Goal: Transaction & Acquisition: Download file/media

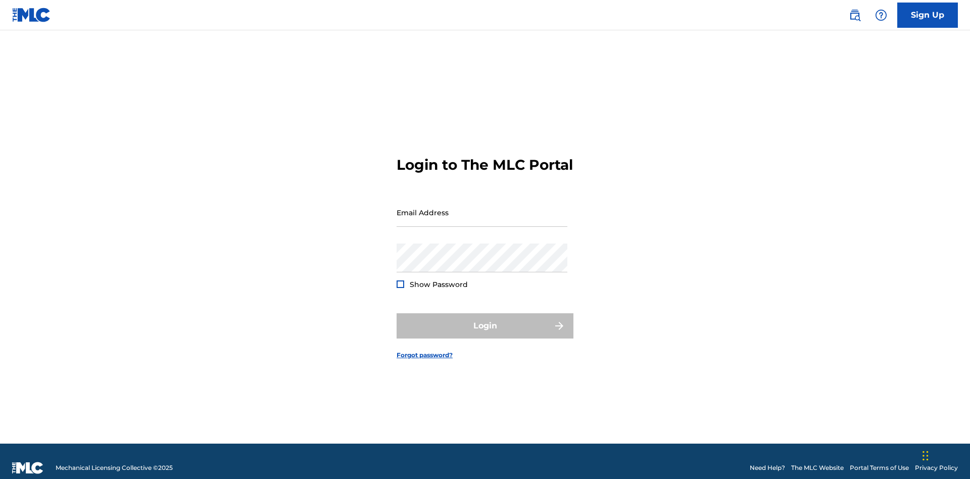
scroll to position [13, 0]
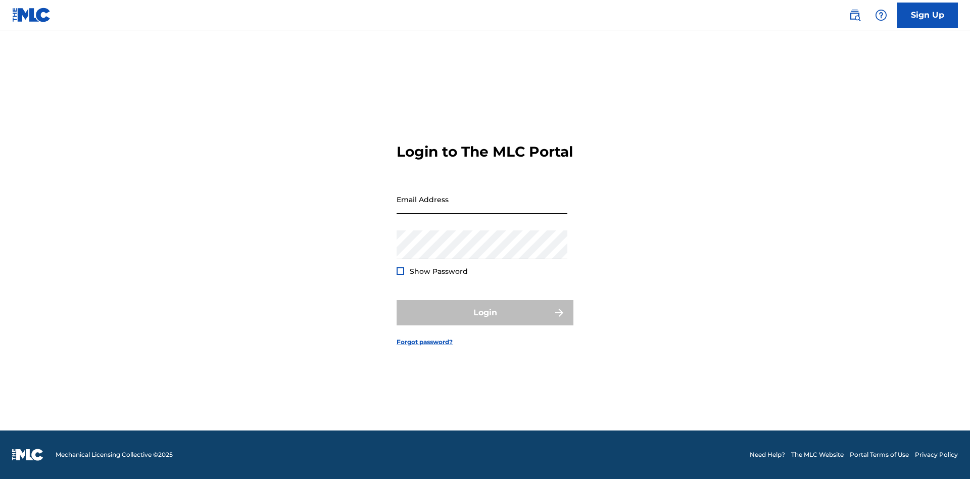
click at [482, 208] on input "Email Address" at bounding box center [481, 199] width 171 height 29
type input "Duke.McTesterson@gmail.com"
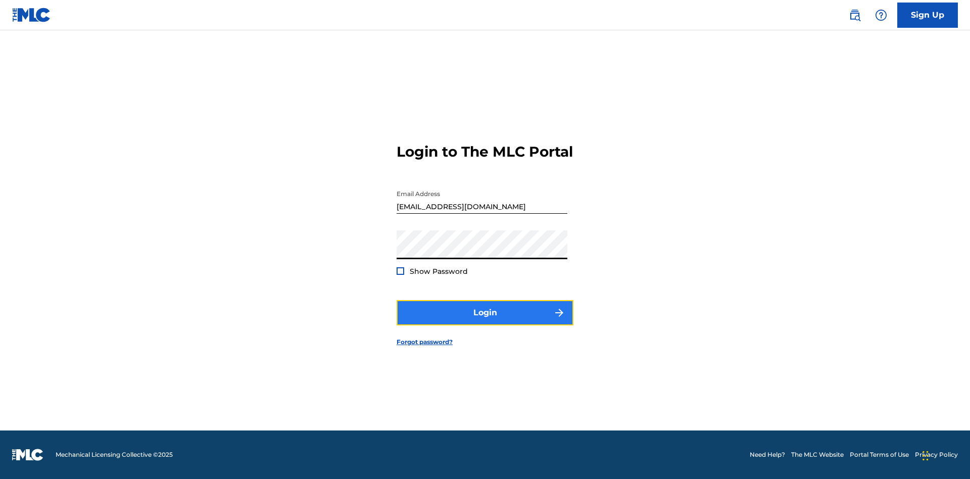
click at [485, 321] on button "Login" at bounding box center [484, 312] width 177 height 25
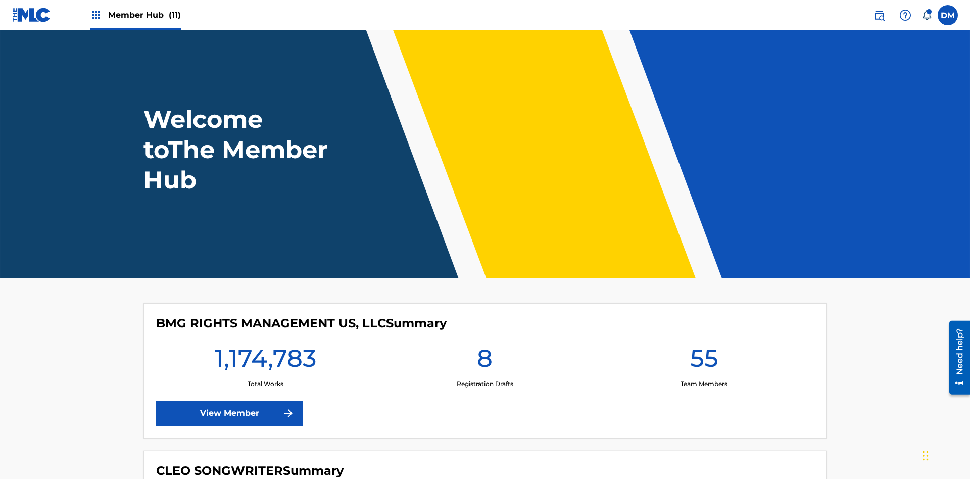
click at [144, 15] on span "Member Hub (11)" at bounding box center [144, 15] width 73 height 12
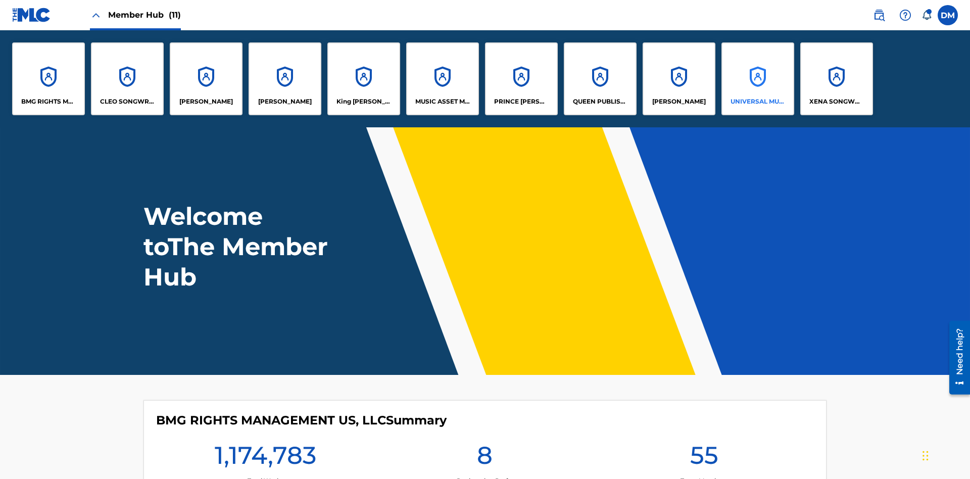
click at [757, 102] on p "UNIVERSAL MUSIC PUB GROUP" at bounding box center [757, 101] width 55 height 9
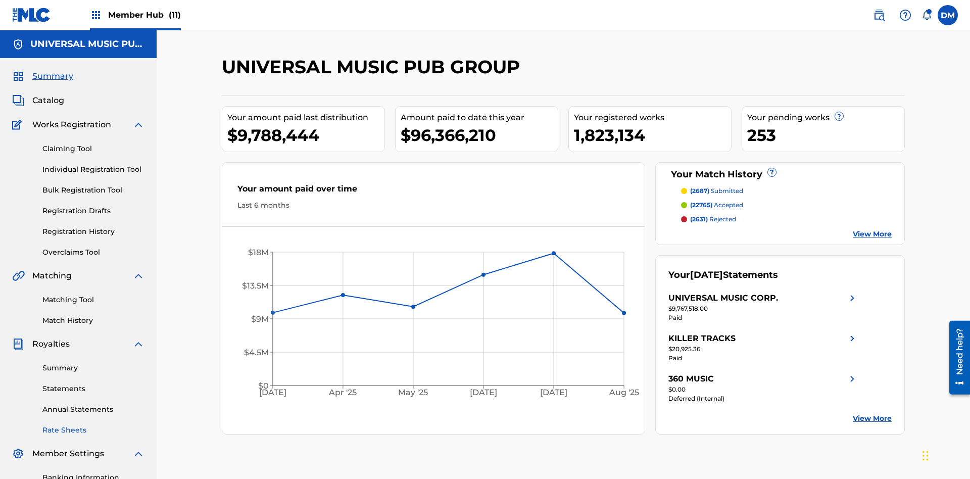
click at [93, 425] on link "Rate Sheets" at bounding box center [93, 430] width 102 height 11
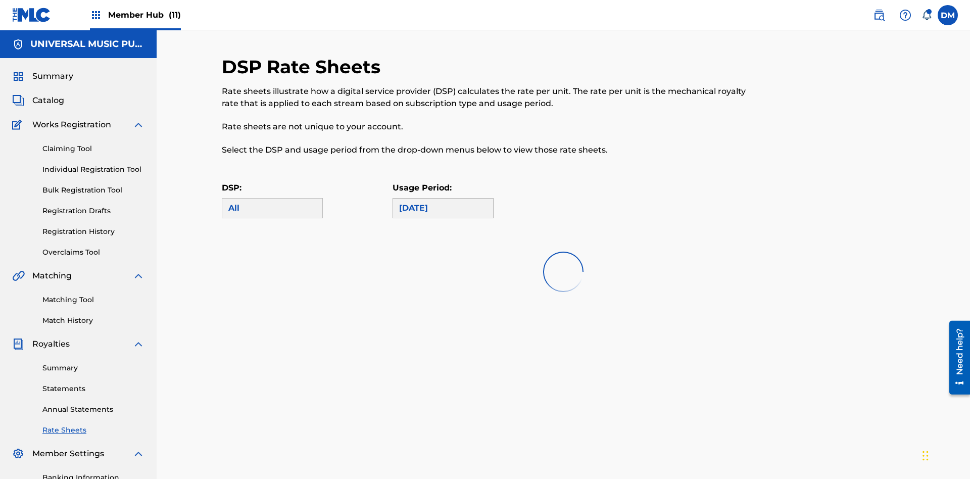
click at [443, 202] on div "May 2025" at bounding box center [443, 208] width 88 height 12
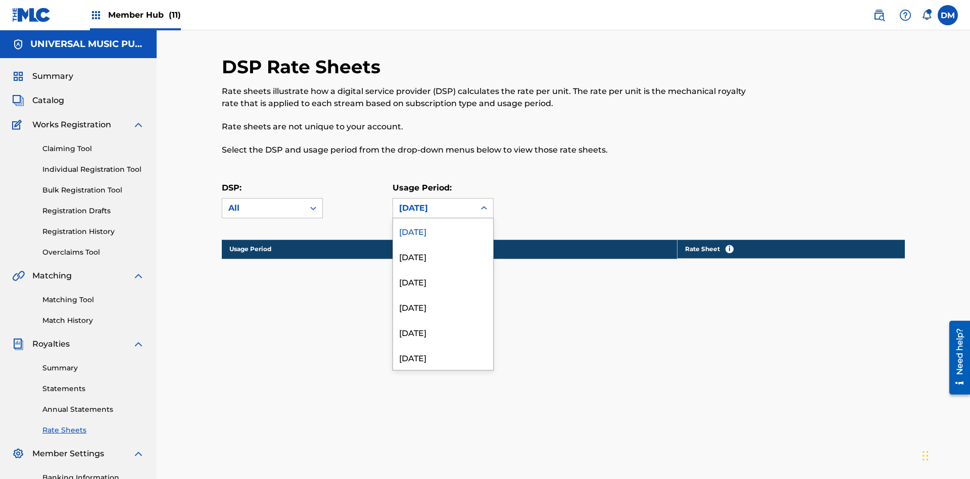
scroll to position [137, 0]
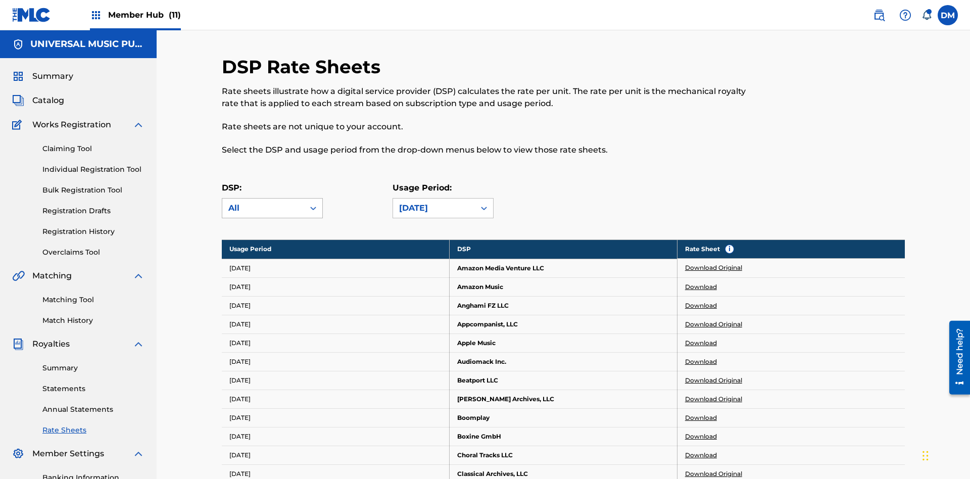
click at [272, 202] on div "All" at bounding box center [263, 208] width 70 height 12
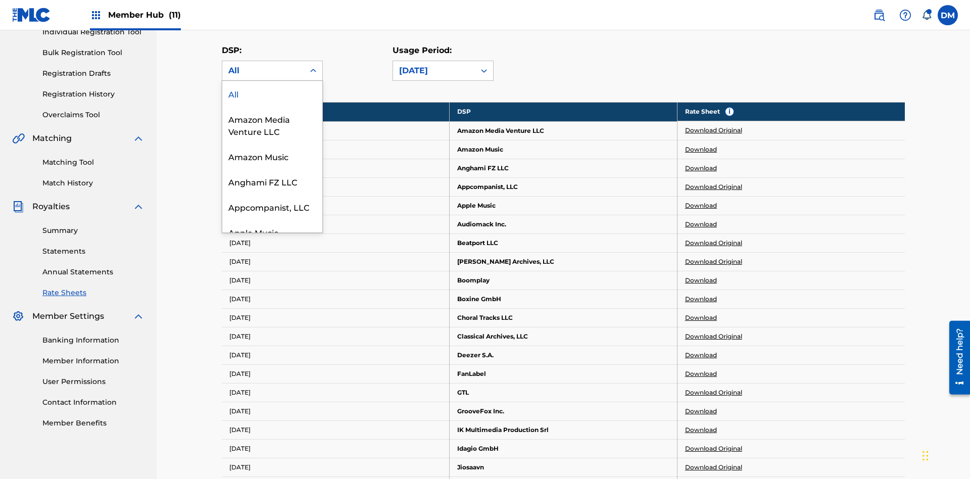
click at [272, 295] on div "Beatport LLC" at bounding box center [272, 282] width 100 height 25
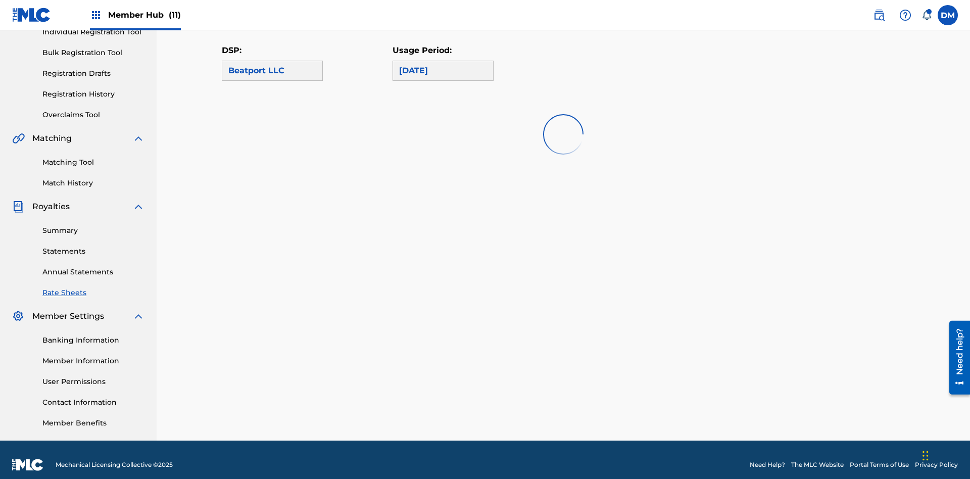
scroll to position [0, 0]
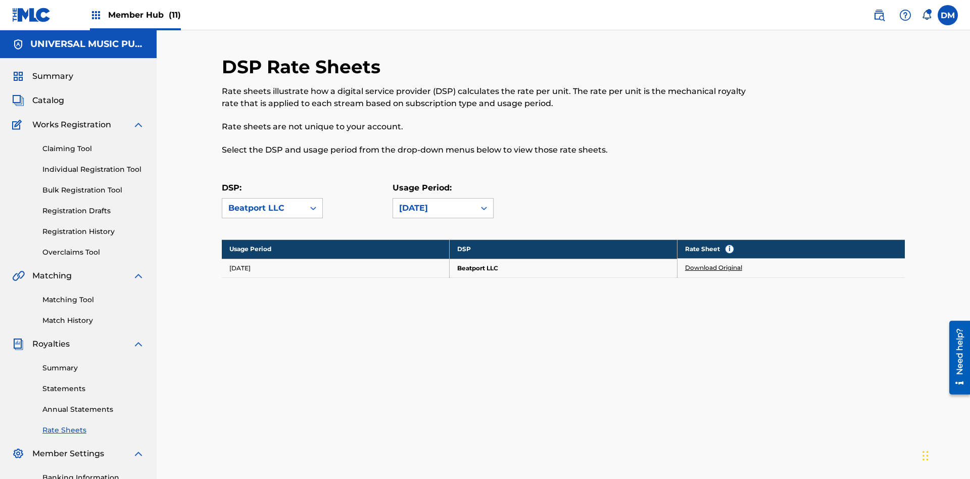
click at [714, 263] on link "Download Original" at bounding box center [713, 267] width 57 height 9
